Goal: Transaction & Acquisition: Book appointment/travel/reservation

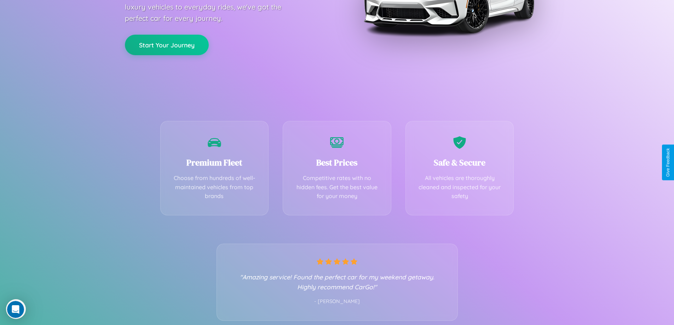
scroll to position [139, 0]
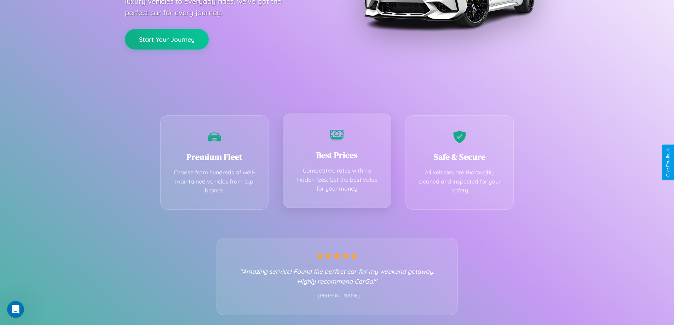
click at [337, 162] on div "Best Prices Competitive rates with no hidden fees. Get the best value for your …" at bounding box center [337, 161] width 109 height 94
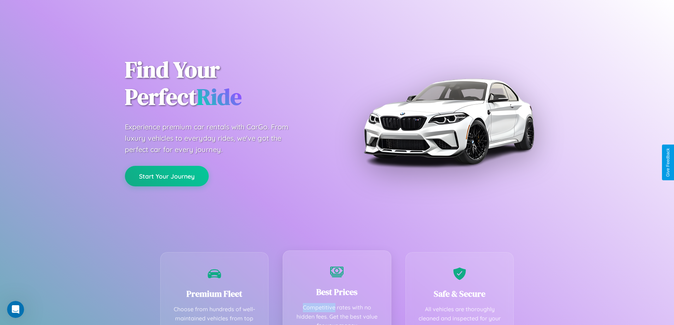
scroll to position [0, 0]
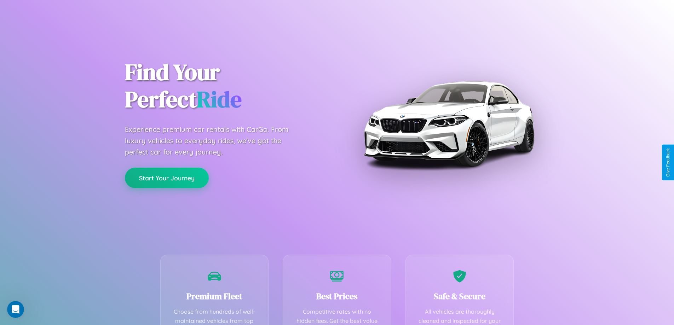
click at [167, 178] on button "Start Your Journey" at bounding box center [167, 178] width 84 height 21
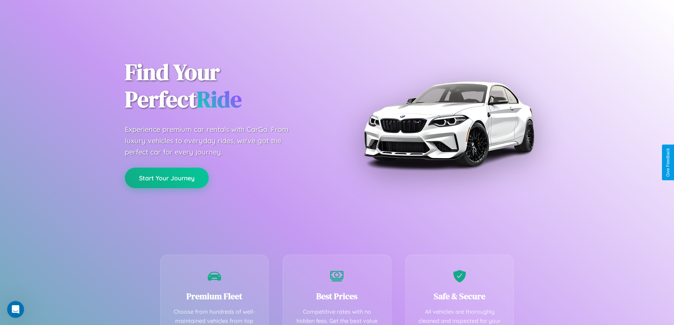
click at [167, 178] on button "Start Your Journey" at bounding box center [167, 178] width 84 height 21
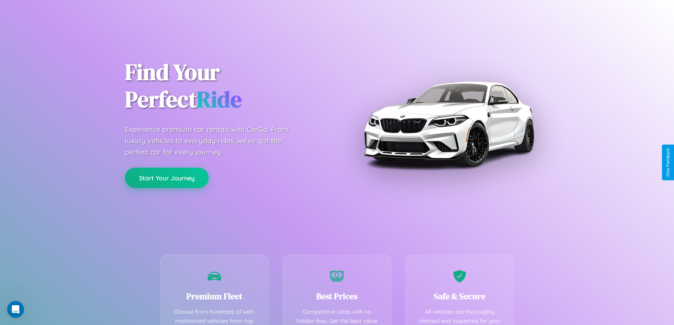
click at [167, 178] on button "Start Your Journey" at bounding box center [167, 178] width 84 height 21
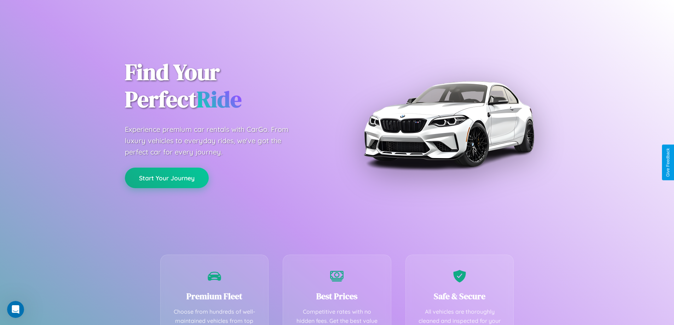
click at [167, 178] on button "Start Your Journey" at bounding box center [167, 178] width 84 height 21
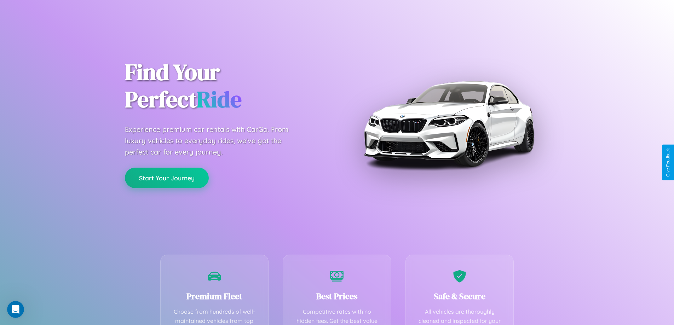
click at [167, 178] on button "Start Your Journey" at bounding box center [167, 178] width 84 height 21
